Goal: Navigation & Orientation: Find specific page/section

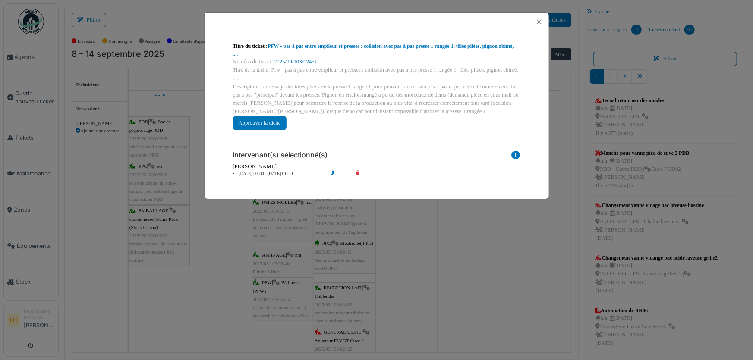
scroll to position [784, 0]
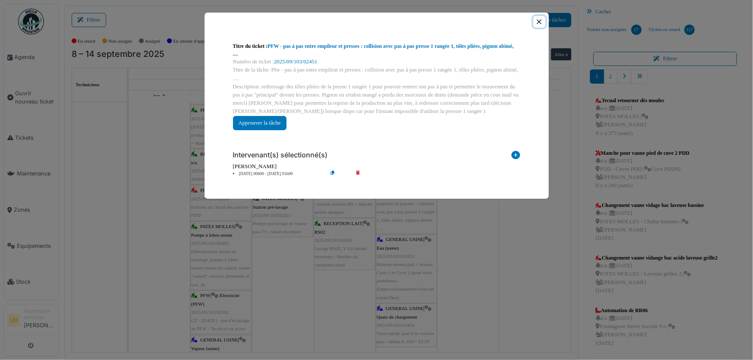
click at [538, 22] on button "Close" at bounding box center [539, 22] width 12 height 12
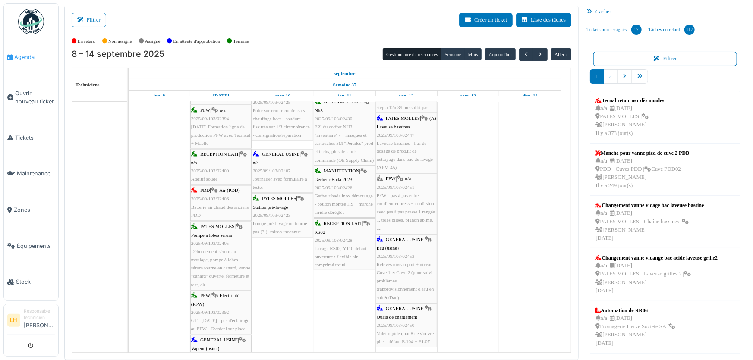
click at [27, 54] on span "Agenda" at bounding box center [34, 57] width 41 height 8
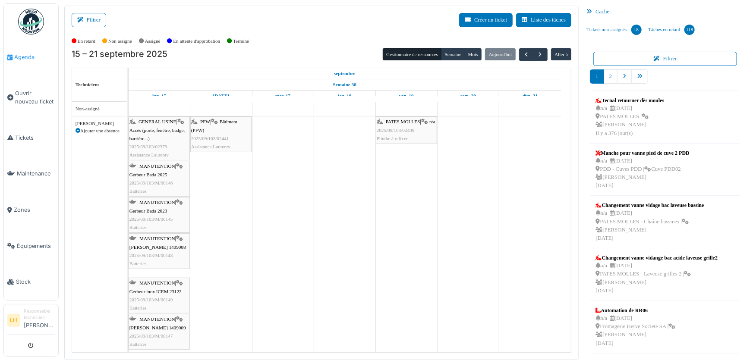
click at [25, 62] on link "Agenda" at bounding box center [31, 57] width 54 height 36
